Goal: Transaction & Acquisition: Purchase product/service

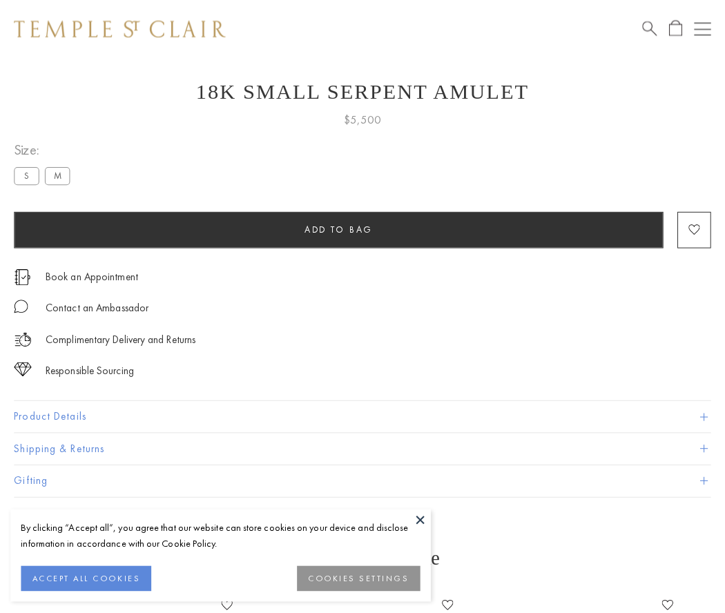
scroll to position [55, 0]
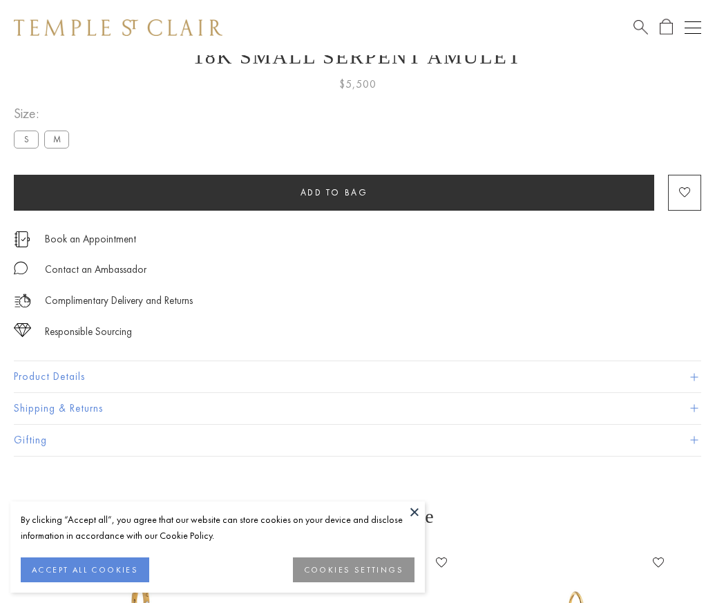
click at [334, 192] on span "Add to bag" at bounding box center [334, 192] width 68 height 12
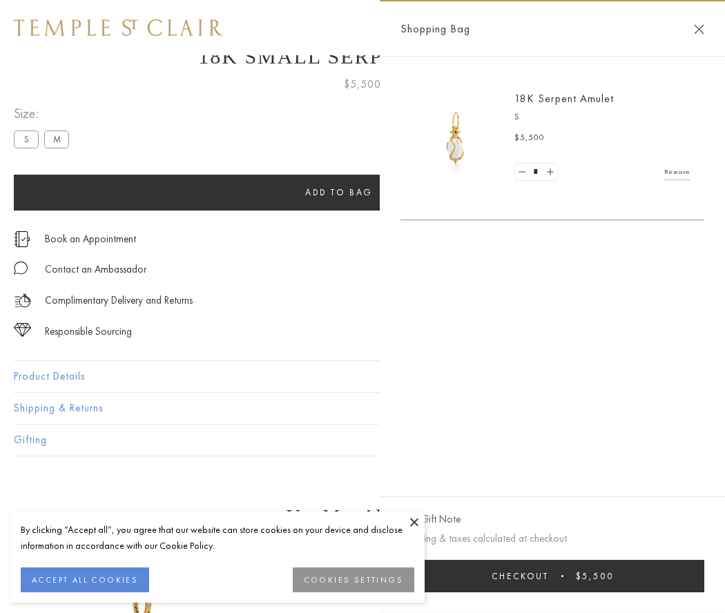
click at [556, 576] on button "Checkout $5,500" at bounding box center [552, 576] width 304 height 32
